Goal: Task Accomplishment & Management: Manage account settings

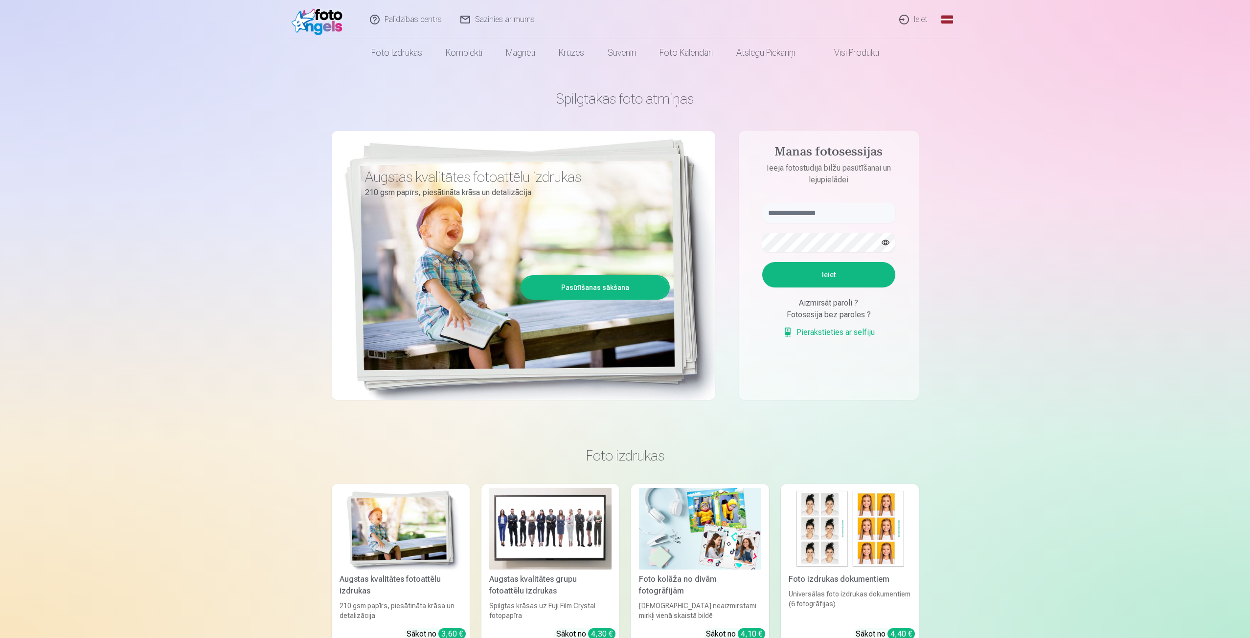
click at [920, 17] on link "Ieiet" at bounding box center [913, 19] width 47 height 39
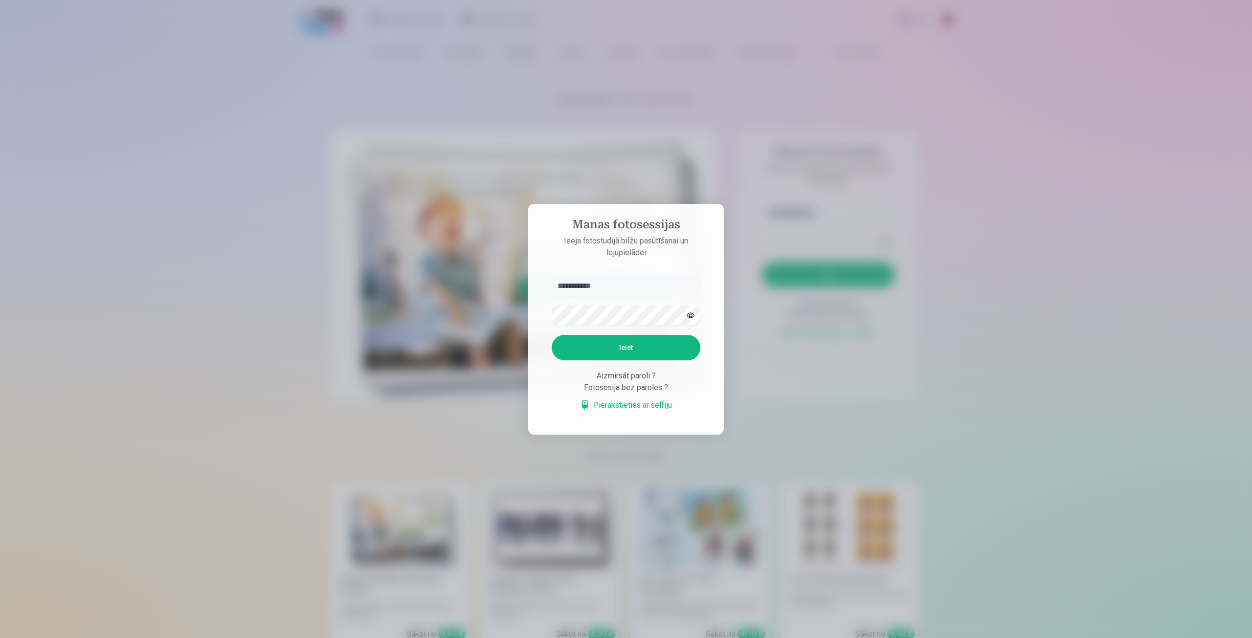
type input "**********"
click at [552, 335] on button "Ieiet" at bounding box center [626, 347] width 149 height 25
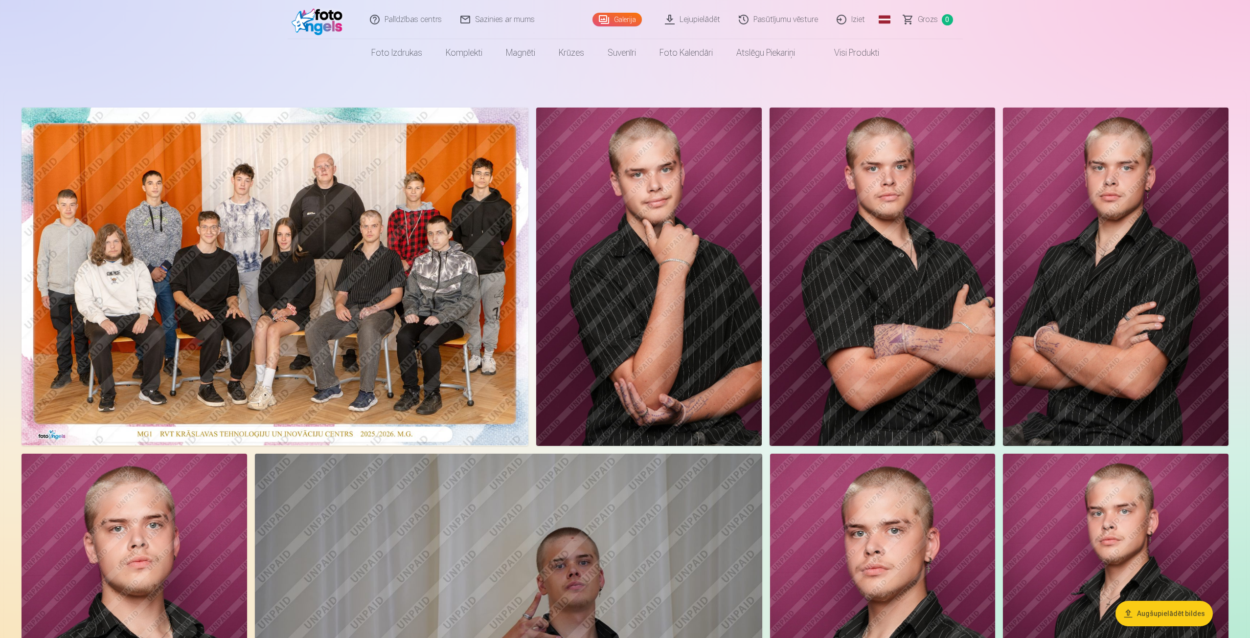
click at [432, 247] on img at bounding box center [275, 277] width 507 height 338
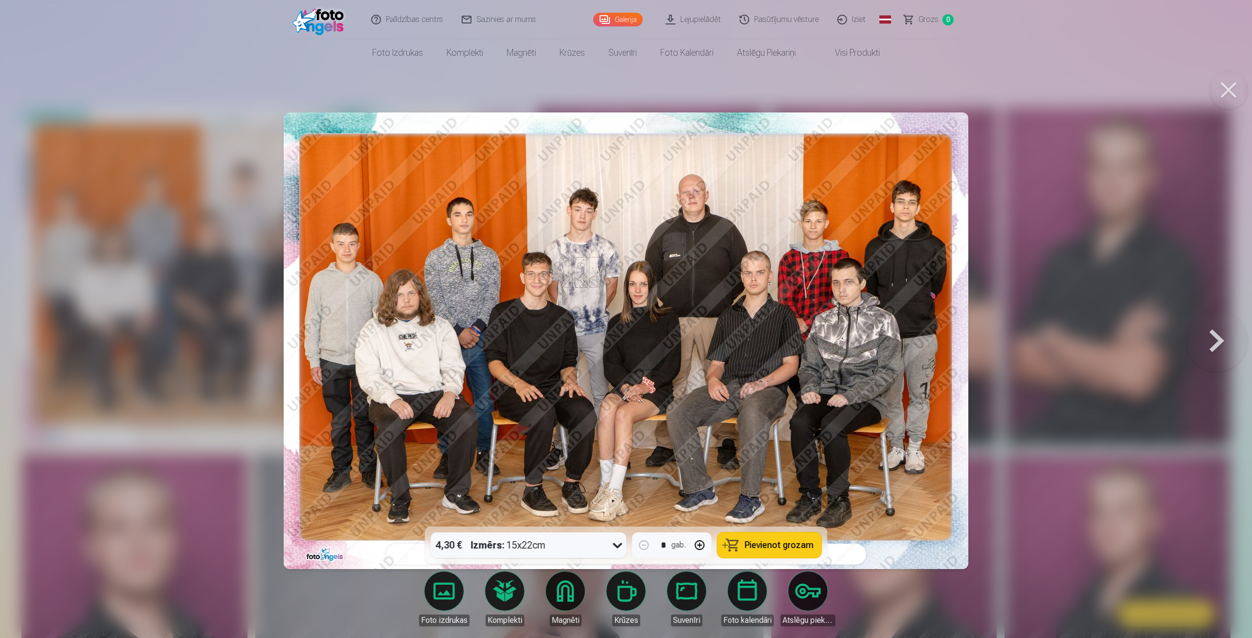
click at [1222, 94] on button at bounding box center [1228, 89] width 39 height 39
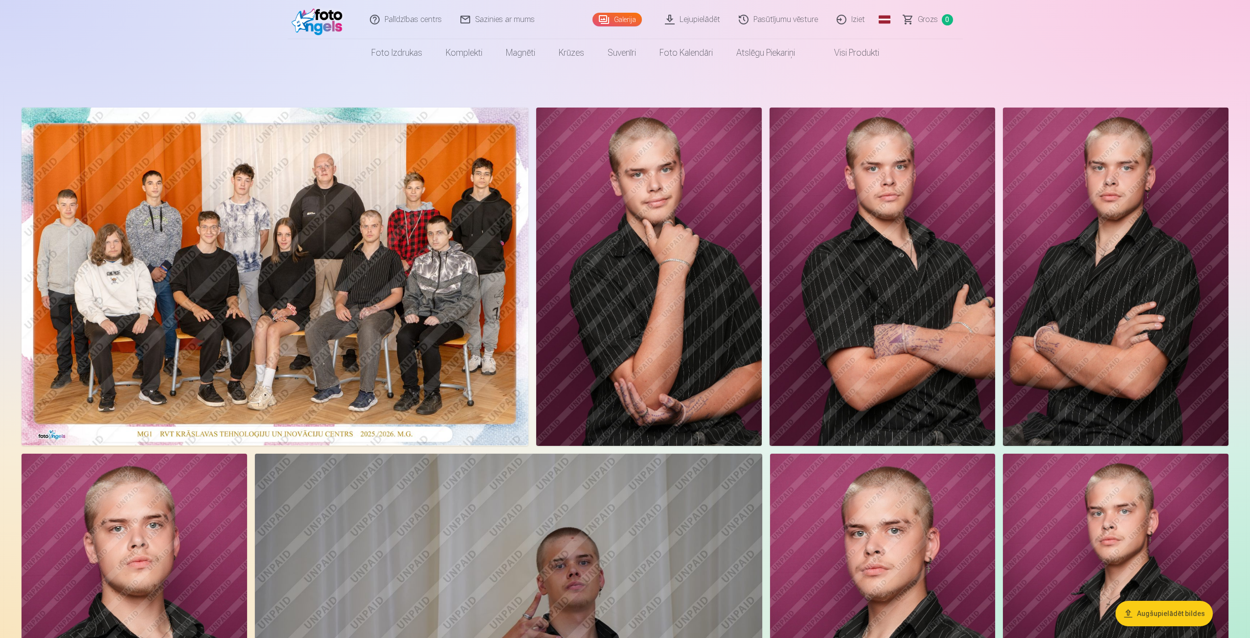
click at [857, 18] on link "Iziet" at bounding box center [851, 19] width 47 height 39
